Goal: Task Accomplishment & Management: Use online tool/utility

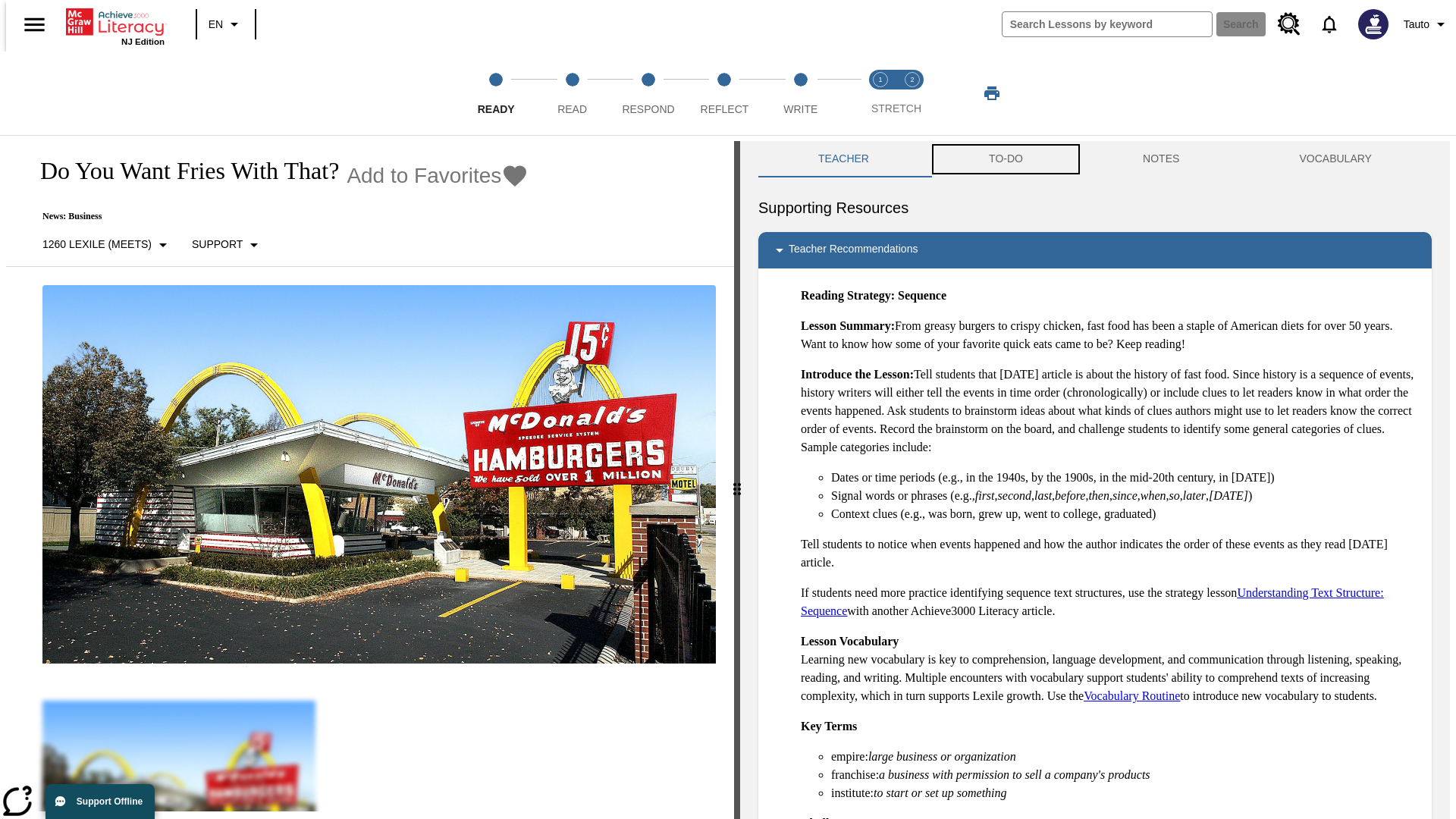
click at [1005, 159] on button "TO-DO" at bounding box center [1006, 160] width 154 height 37
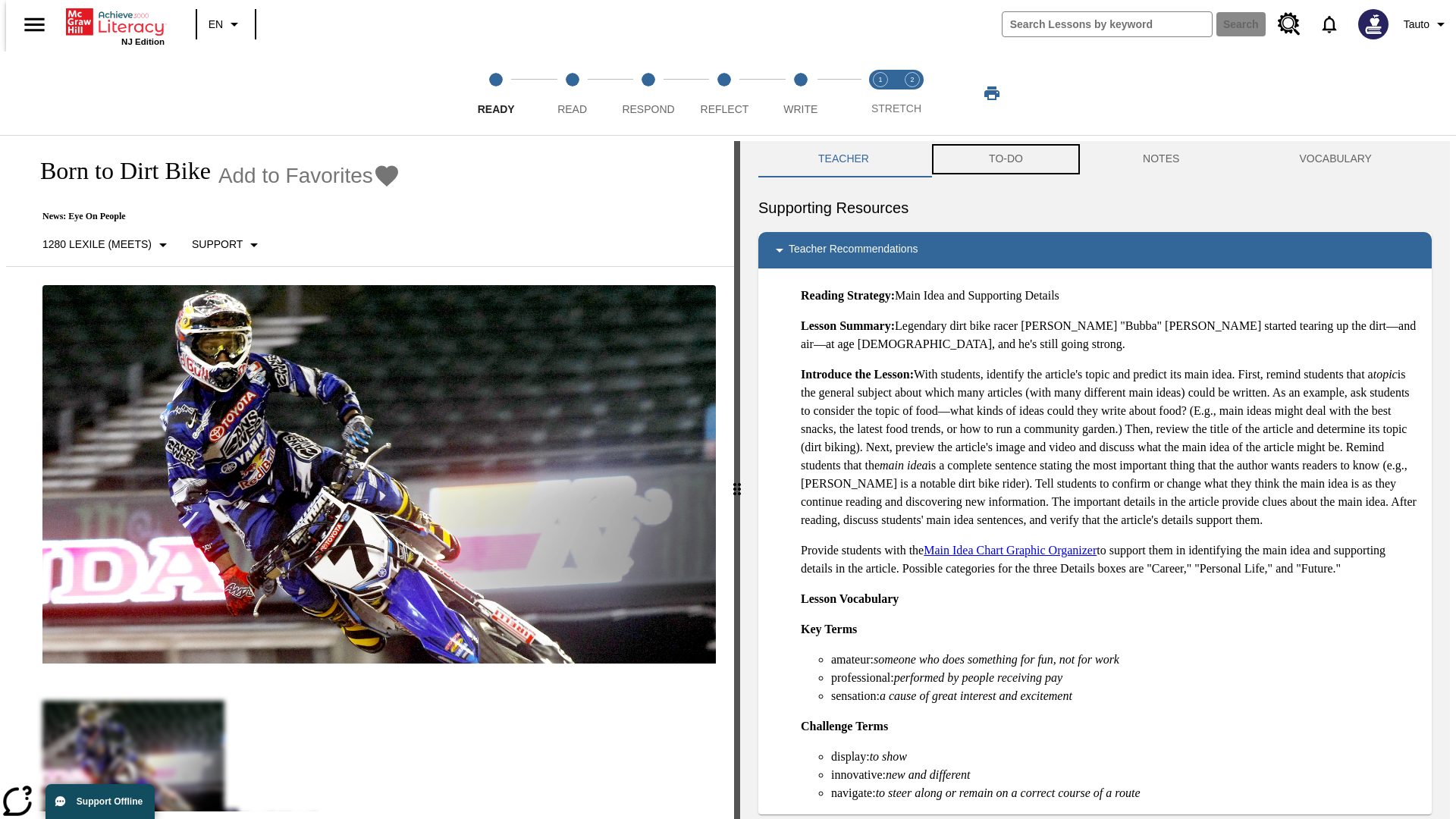
click at [1005, 159] on button "TO-DO" at bounding box center [1006, 160] width 154 height 37
